Goal: Navigation & Orientation: Find specific page/section

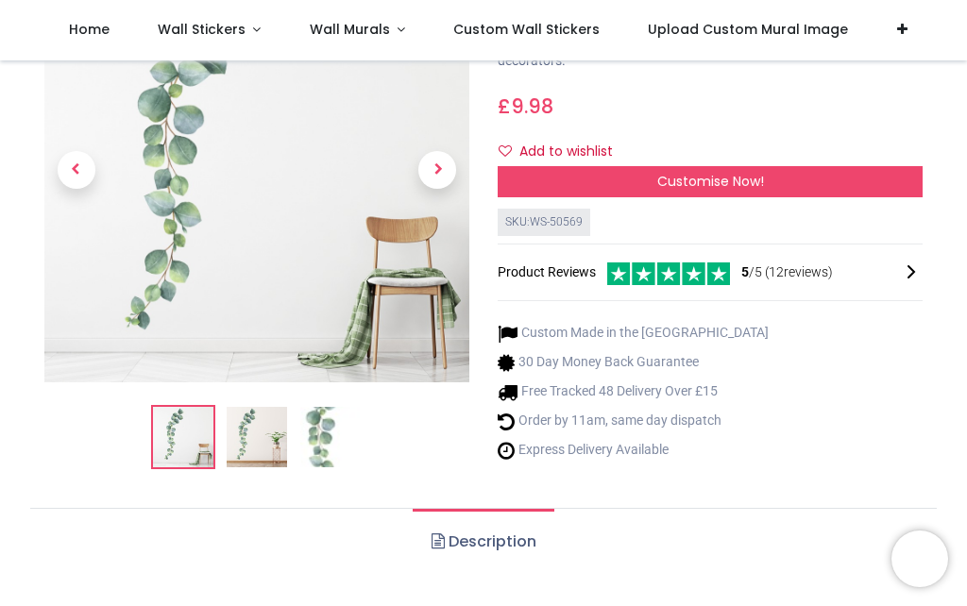
scroll to position [196, 0]
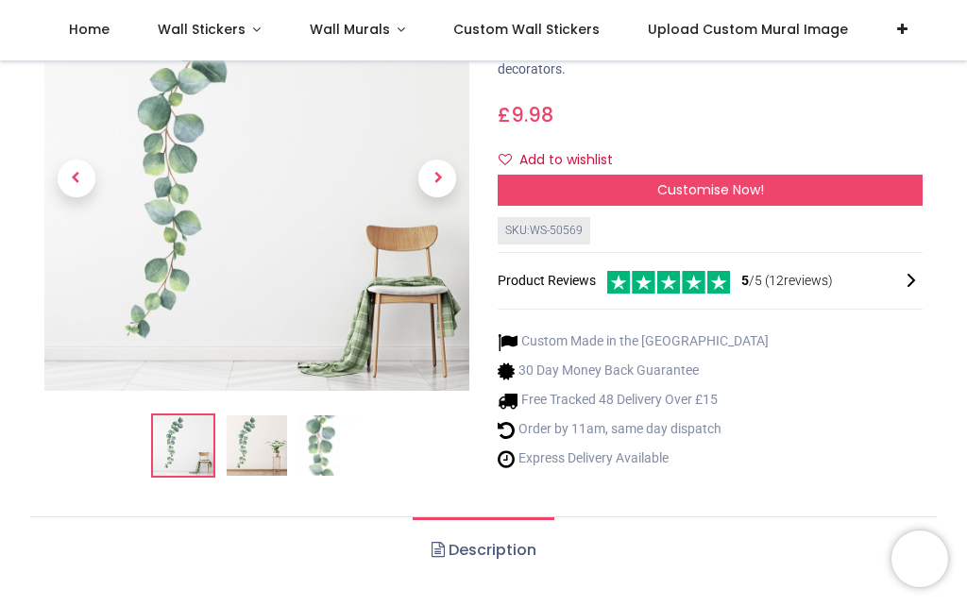
click at [329, 447] on img at bounding box center [330, 447] width 60 height 60
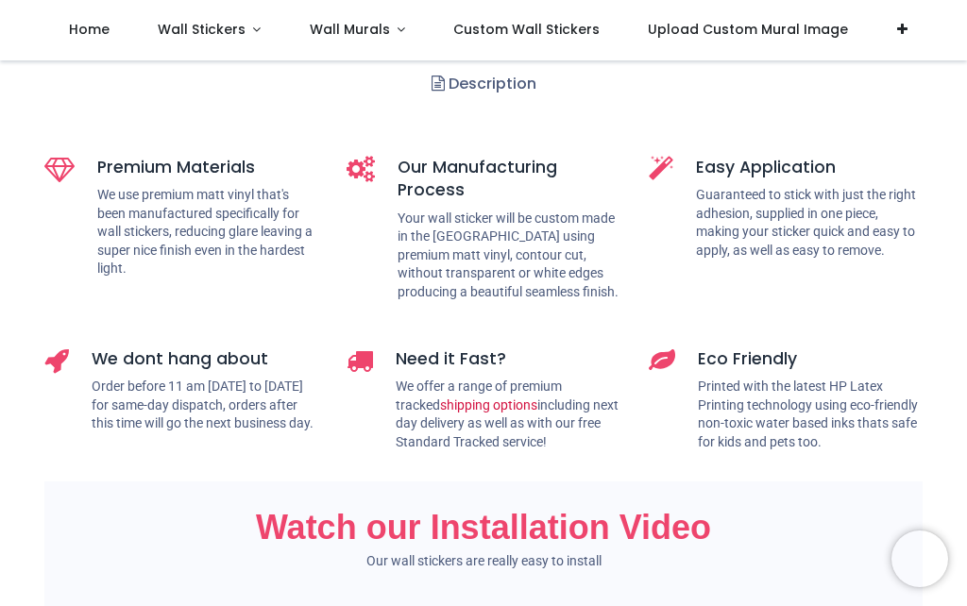
scroll to position [734, 0]
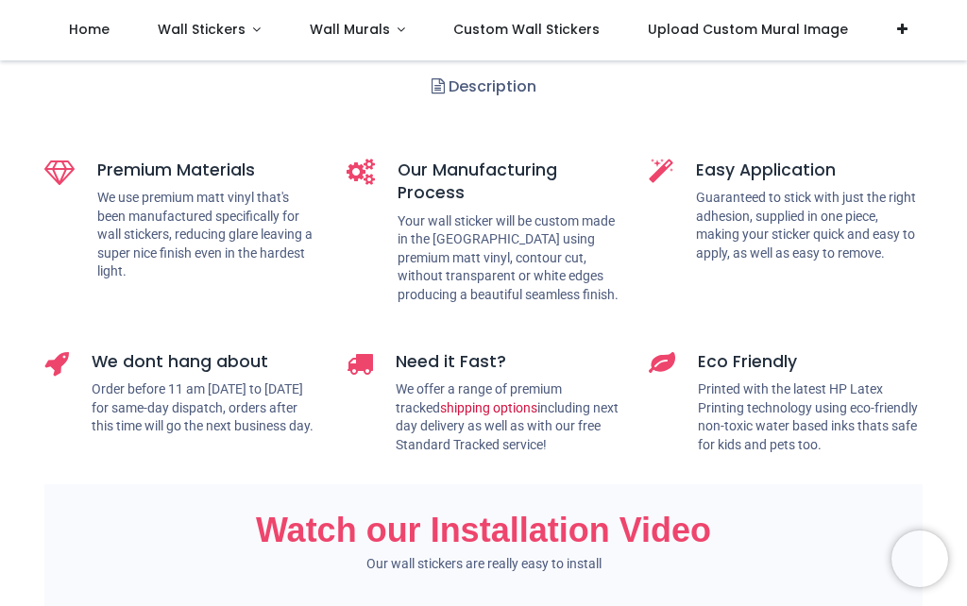
click at [509, 120] on link "Description" at bounding box center [483, 87] width 141 height 66
click at [452, 120] on link "Description" at bounding box center [483, 87] width 141 height 66
click at [479, 120] on link "Description" at bounding box center [483, 87] width 141 height 66
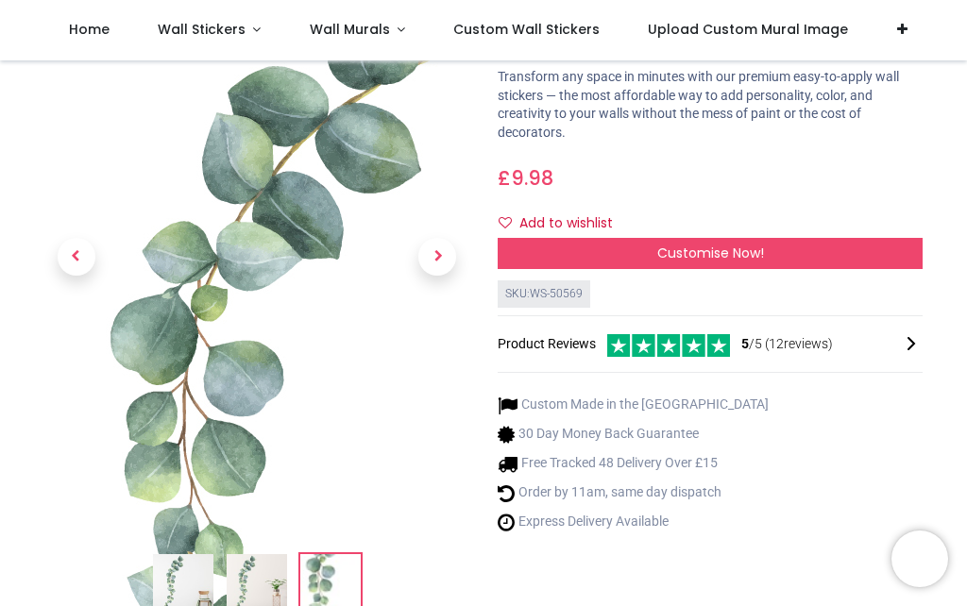
scroll to position [131, 0]
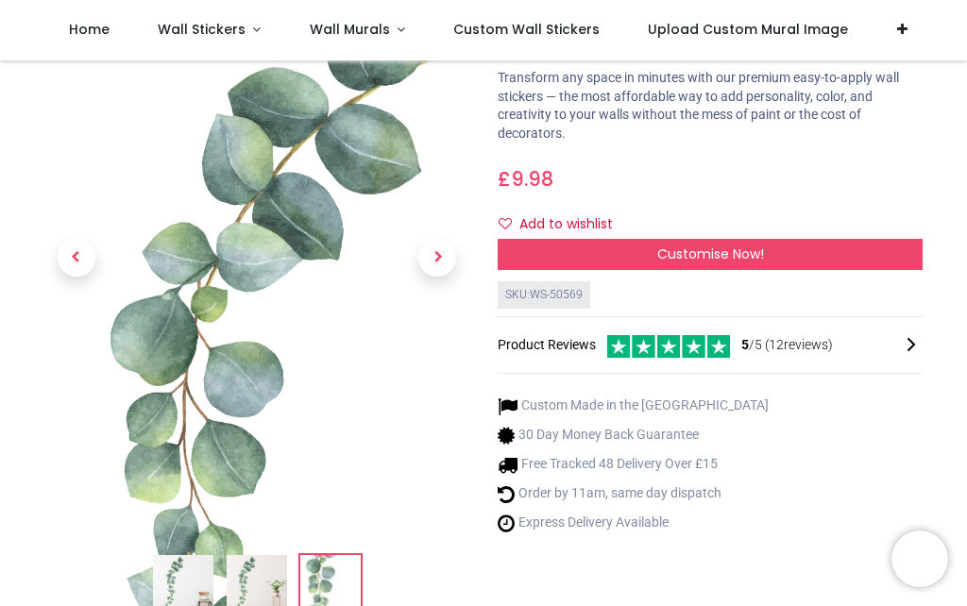
click at [240, 30] on span "Wall Stickers" at bounding box center [202, 29] width 88 height 19
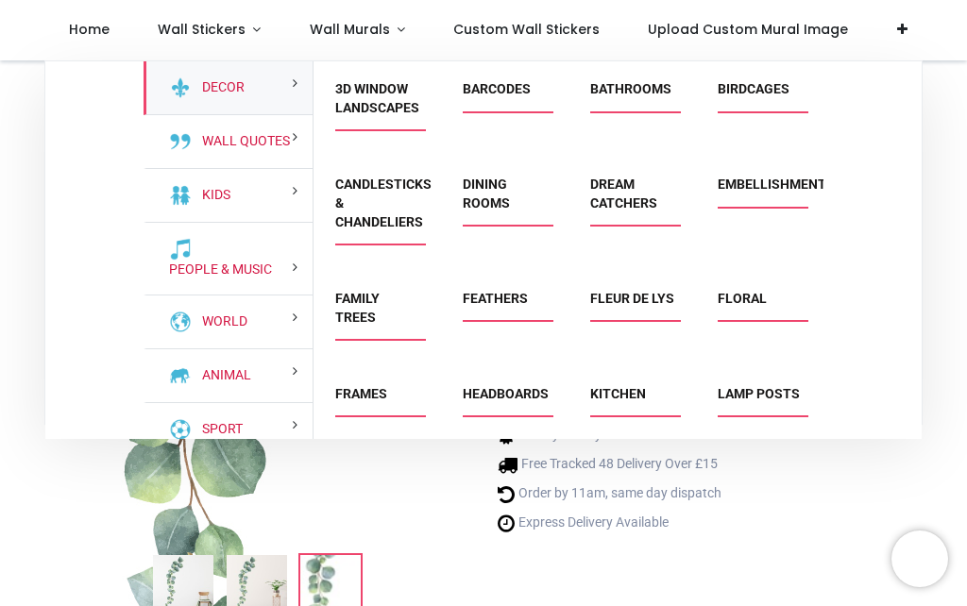
click at [654, 94] on link "Bathrooms" at bounding box center [630, 88] width 81 height 15
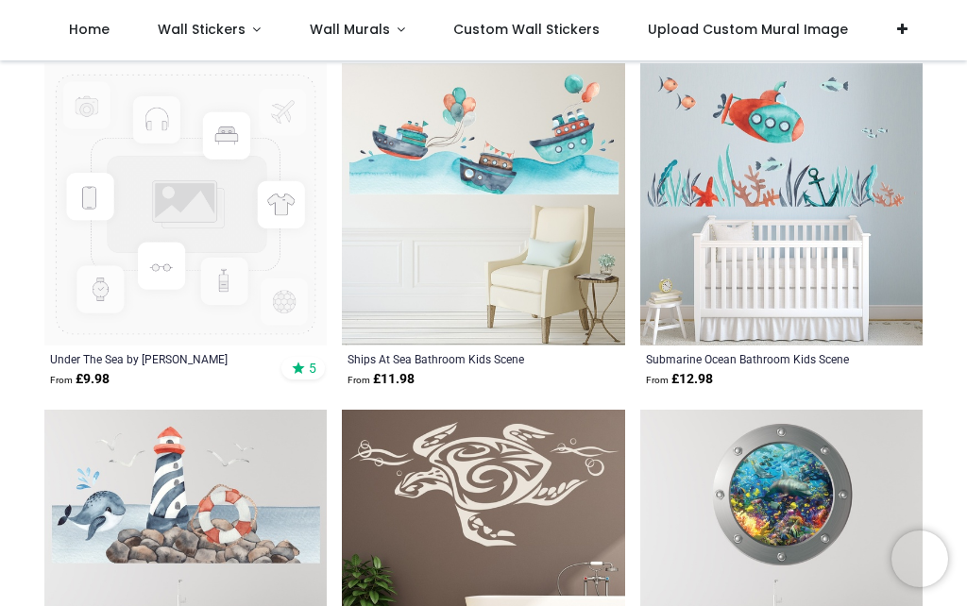
scroll to position [4223, 0]
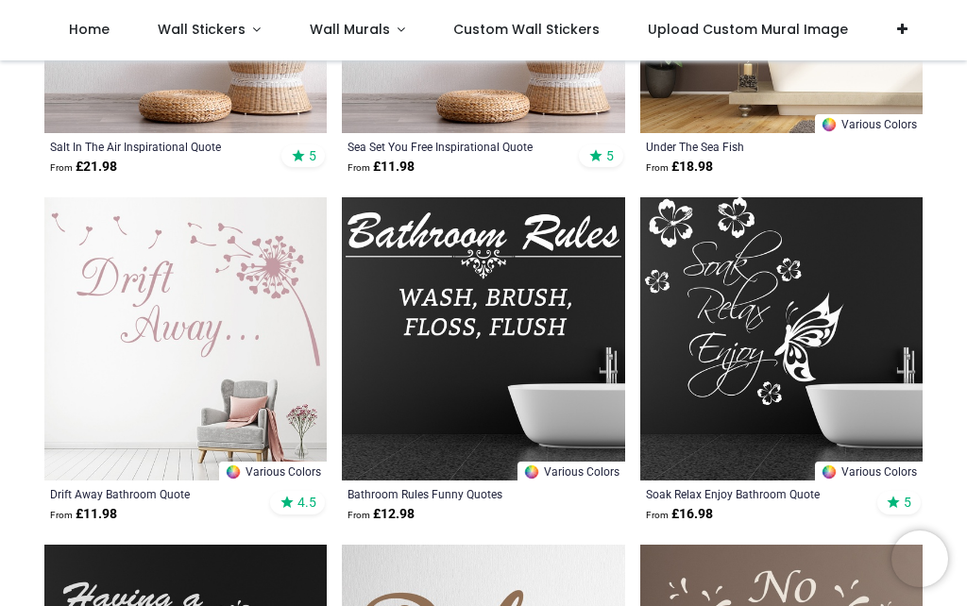
scroll to position [6517, 0]
click at [235, 30] on span "Wall Stickers" at bounding box center [202, 29] width 88 height 19
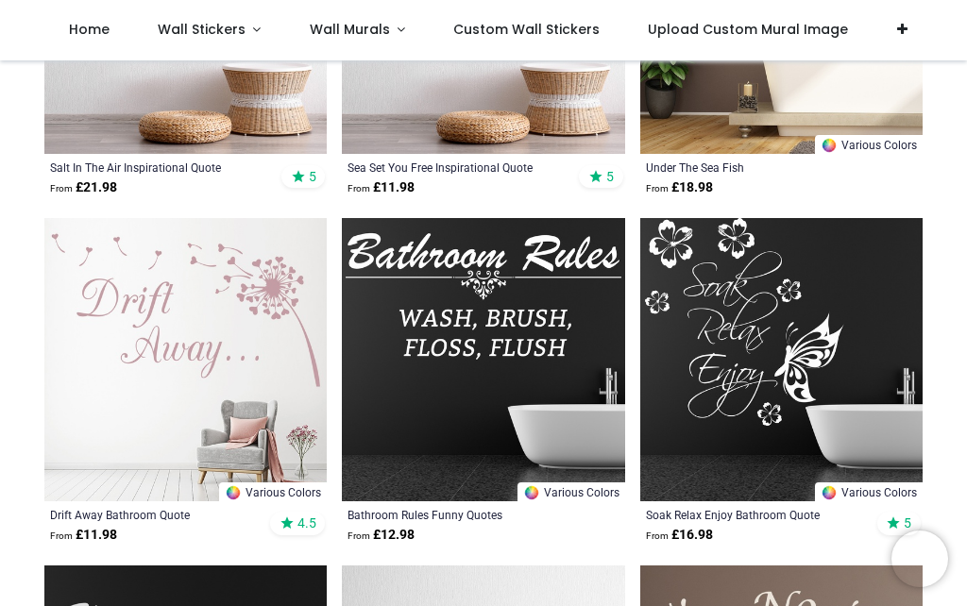
scroll to position [6497, 0]
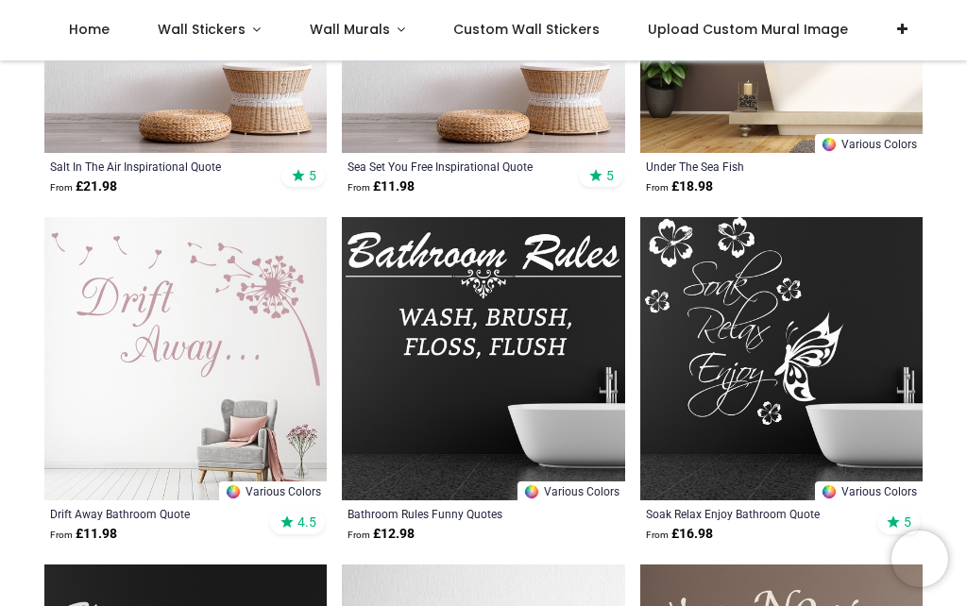
click at [244, 33] on span "Wall Stickers" at bounding box center [204, 29] width 92 height 19
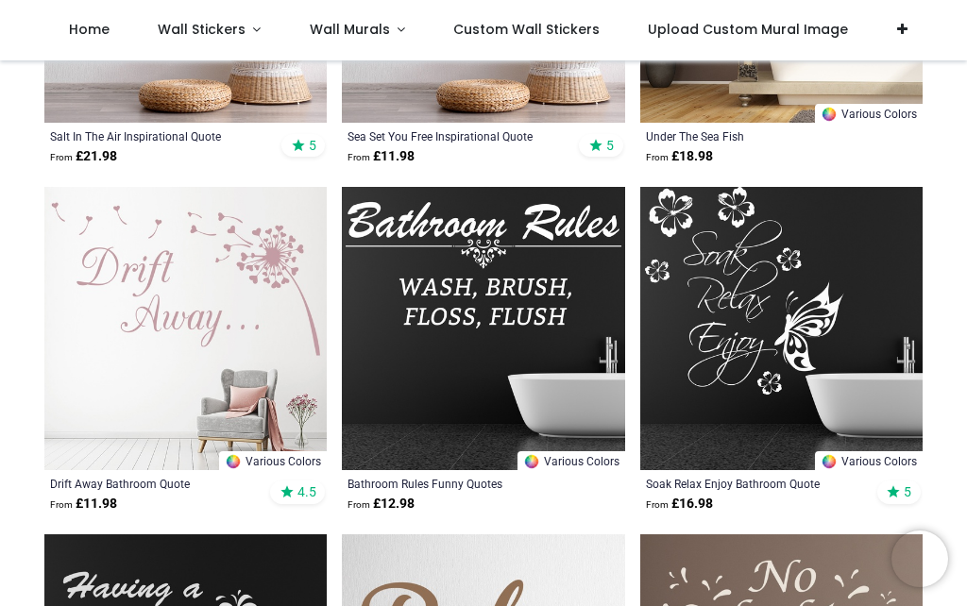
scroll to position [6513, 0]
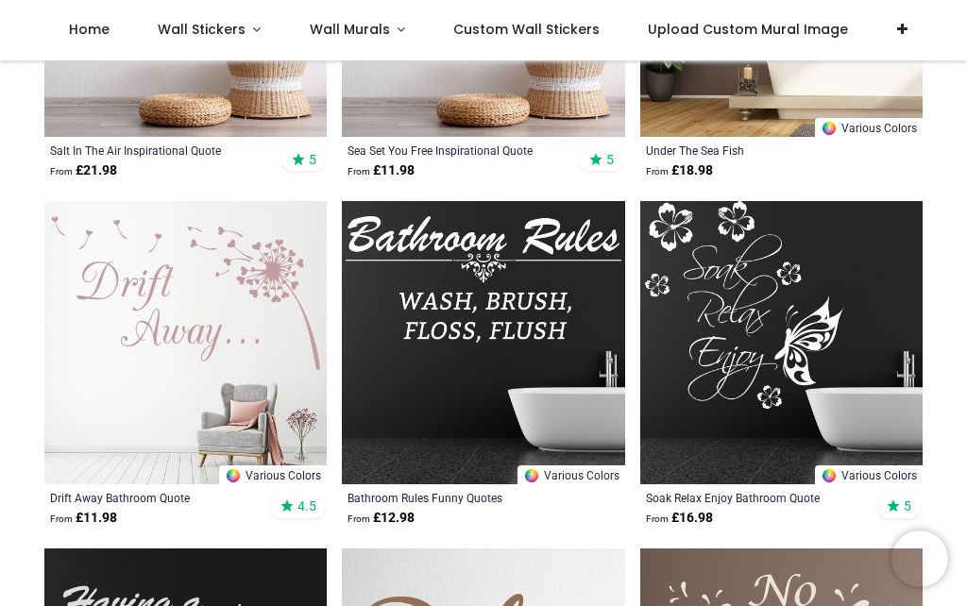
click at [240, 32] on span "Wall Stickers" at bounding box center [202, 29] width 88 height 19
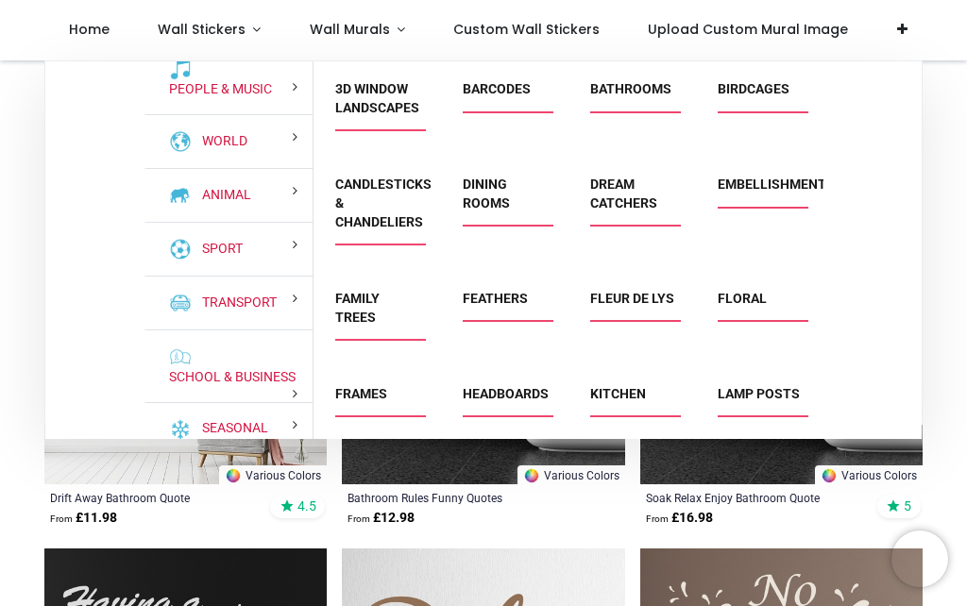
scroll to position [179, 0]
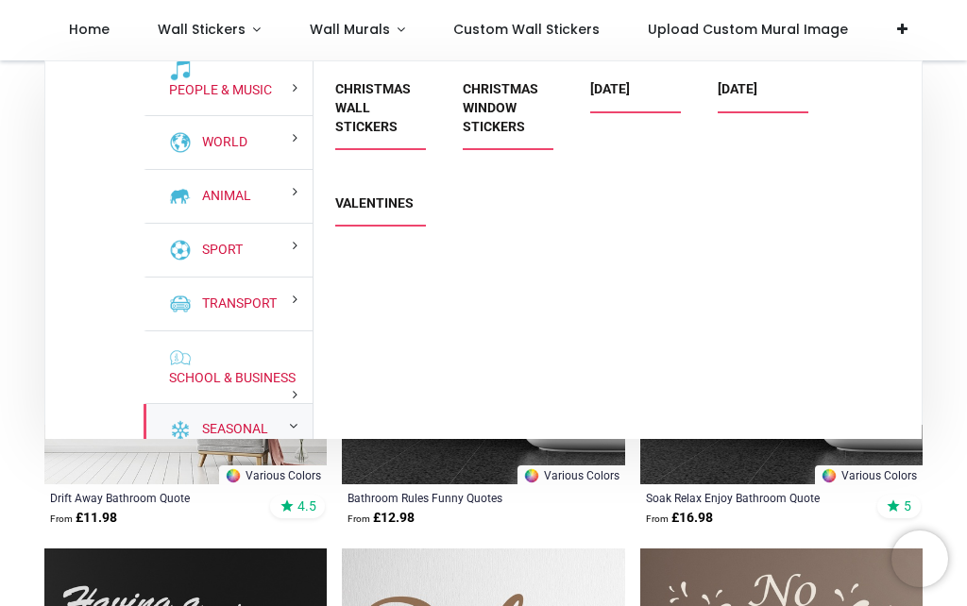
click at [237, 439] on link "Seasonal" at bounding box center [232, 429] width 74 height 19
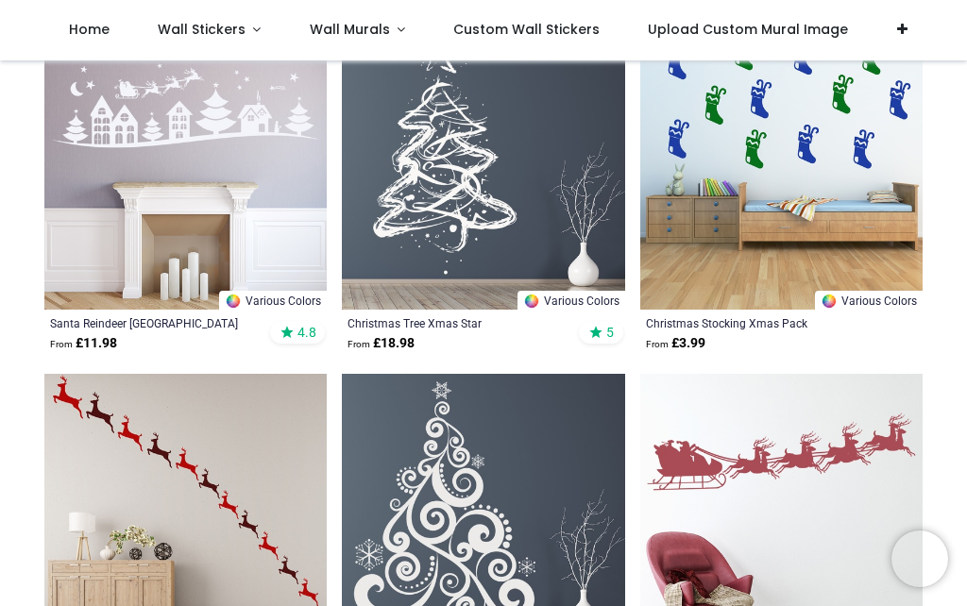
scroll to position [918, 0]
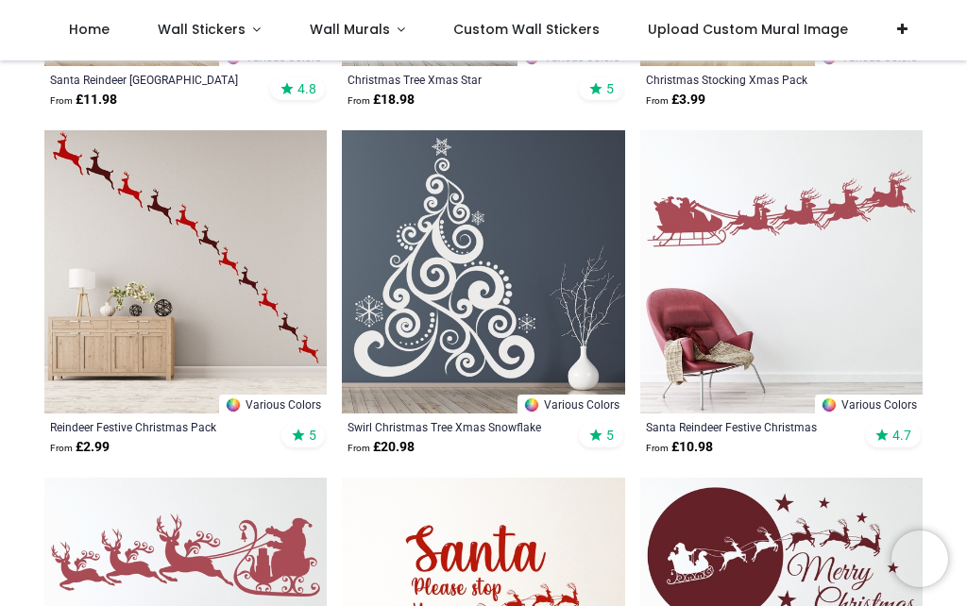
scroll to position [1083, 0]
